Goal: Information Seeking & Learning: Learn about a topic

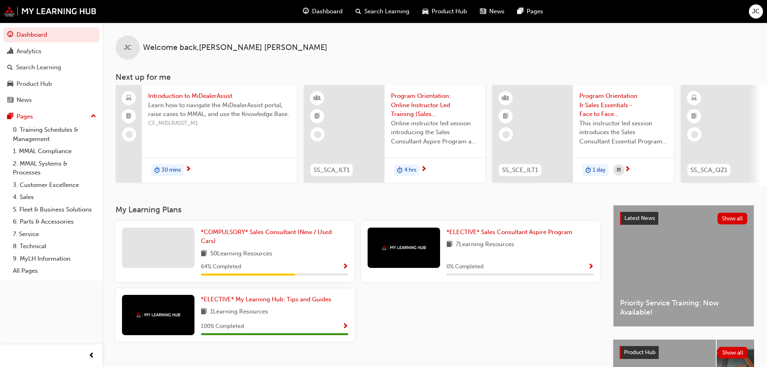
click at [322, 6] on div "Dashboard" at bounding box center [322, 11] width 53 height 16
click at [338, 8] on span "Dashboard" at bounding box center [327, 11] width 31 height 9
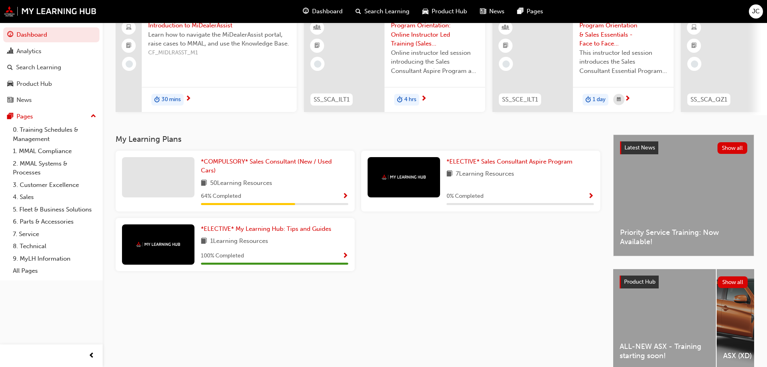
scroll to position [114, 0]
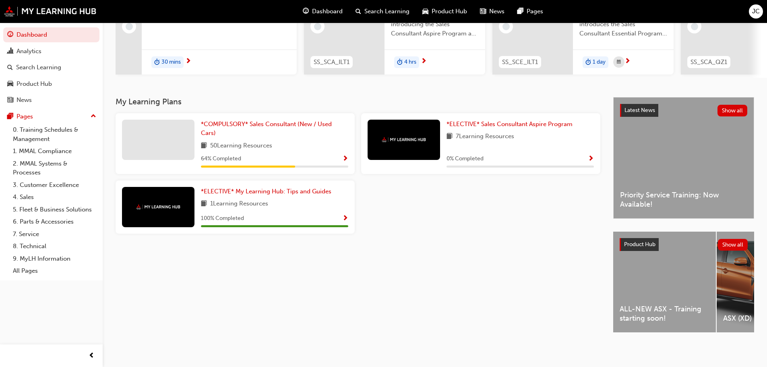
click at [660, 273] on div "ALL-NEW ASX - Training starting soon!" at bounding box center [664, 281] width 103 height 101
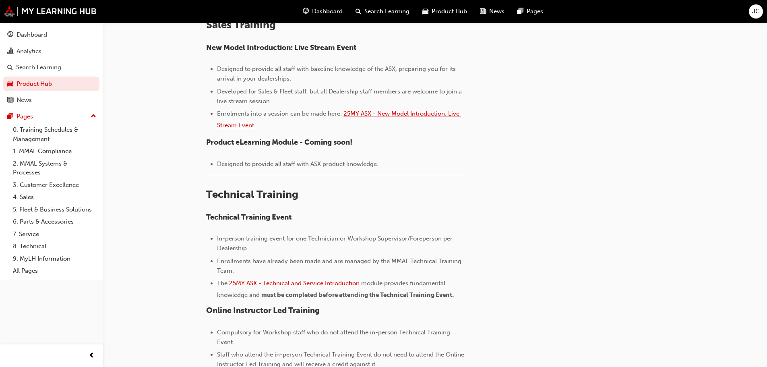
scroll to position [392, 0]
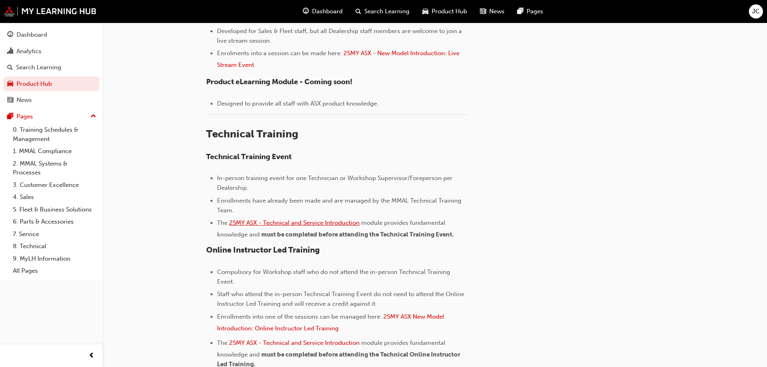
click at [278, 219] on span "25MY ASX - Technical and Service Introduction" at bounding box center [294, 222] width 130 height 7
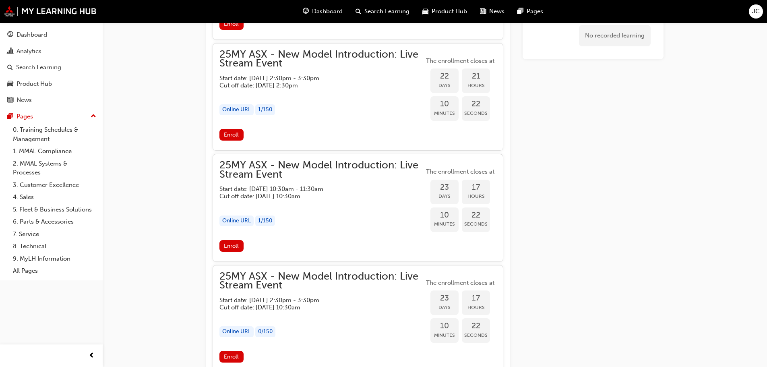
scroll to position [788, 0]
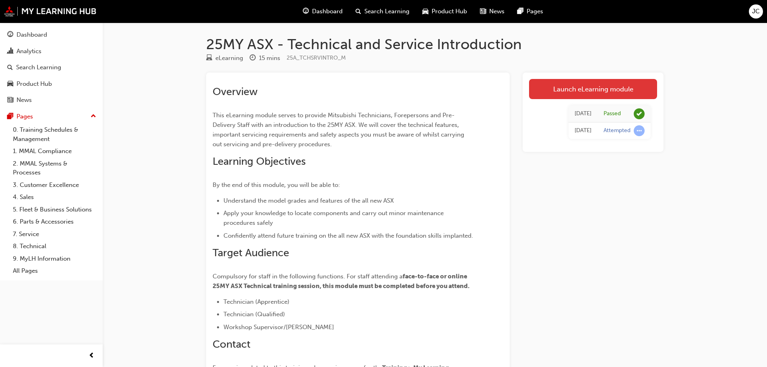
click at [551, 86] on link "Launch eLearning module" at bounding box center [593, 89] width 128 height 20
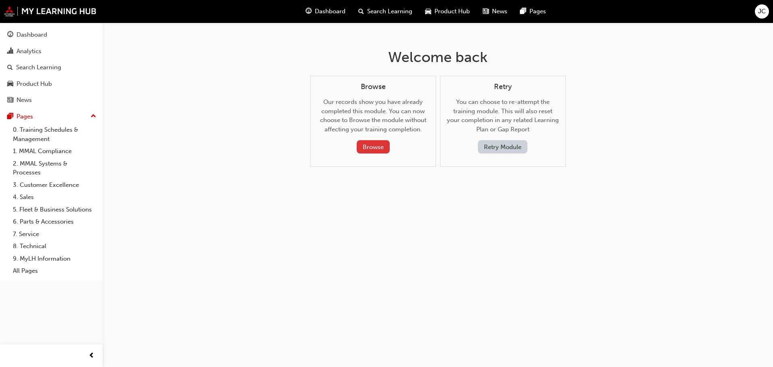
click at [381, 144] on button "Browse" at bounding box center [373, 146] width 33 height 13
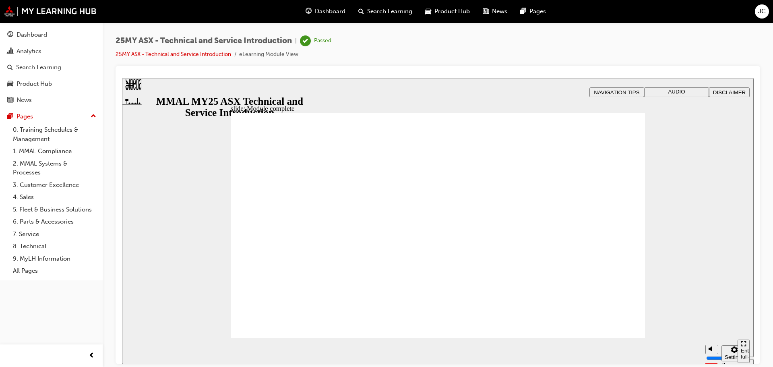
click at [148, 90] on div "slide: Module complete stop-btn.png Module complete You can use the hamburger m…" at bounding box center [437, 220] width 631 height 285
click at [128, 91] on div "Sidebar Toggle" at bounding box center [132, 94] width 14 height 48
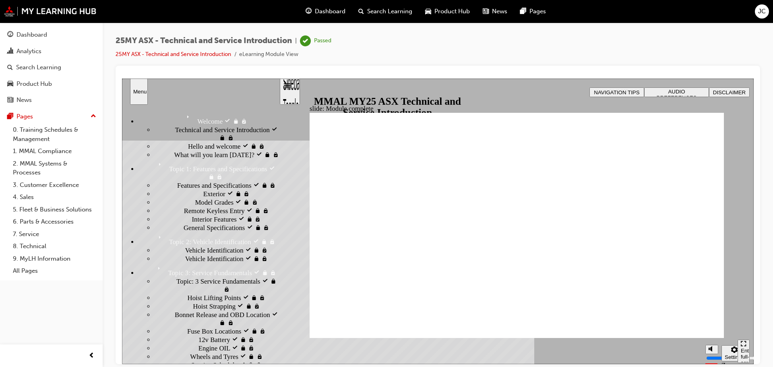
click at [212, 189] on span "Features and Specifications visited" at bounding box center [224, 185] width 94 height 8
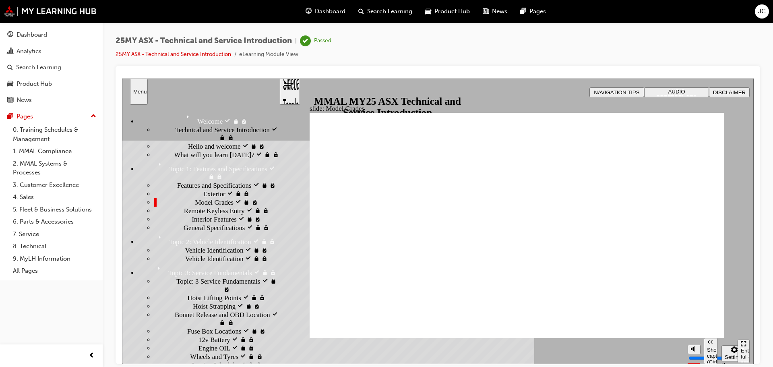
drag, startPoint x: 477, startPoint y: 222, endPoint x: 494, endPoint y: 279, distance: 60.0
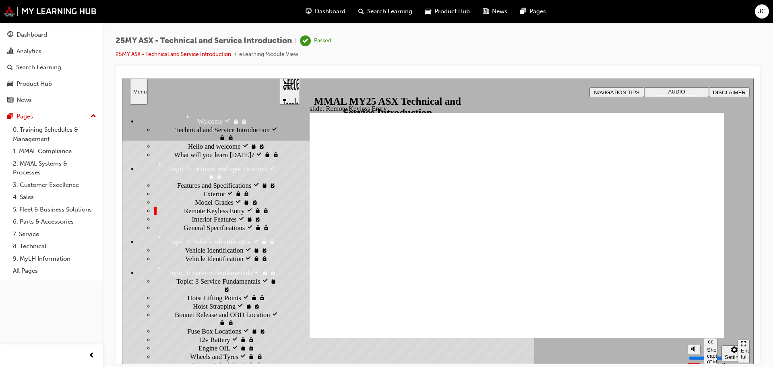
type input "18"
